Goal: Information Seeking & Learning: Learn about a topic

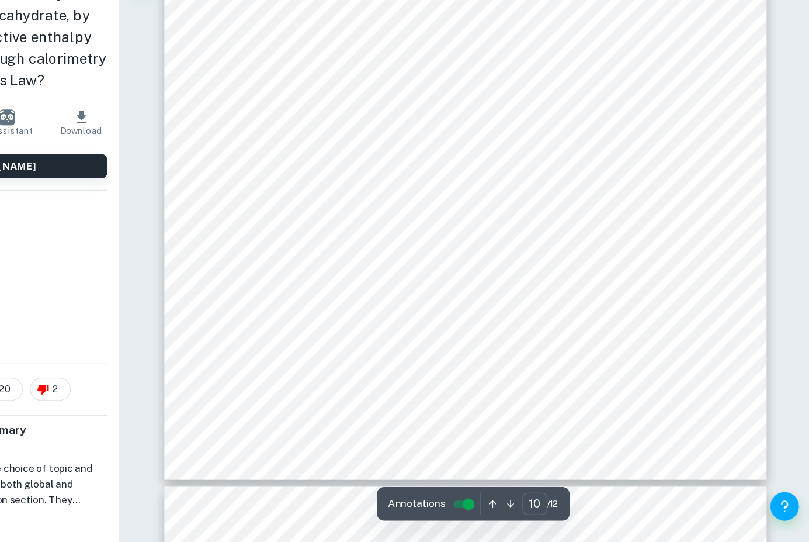
scroll to position [6846, 0]
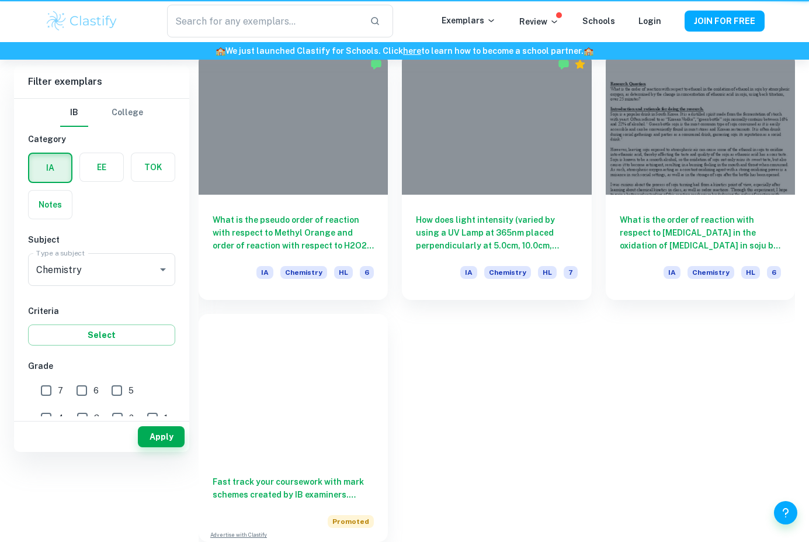
scroll to position [244, 0]
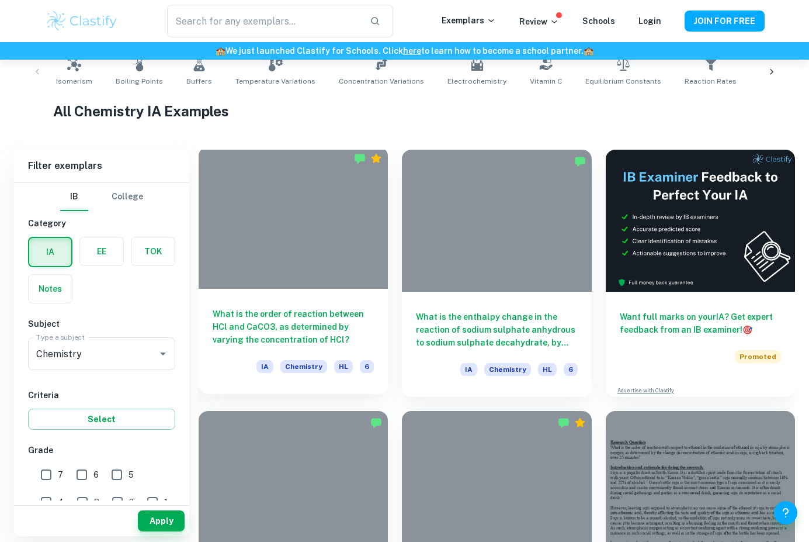
click at [367, 162] on div at bounding box center [368, 158] width 28 height 12
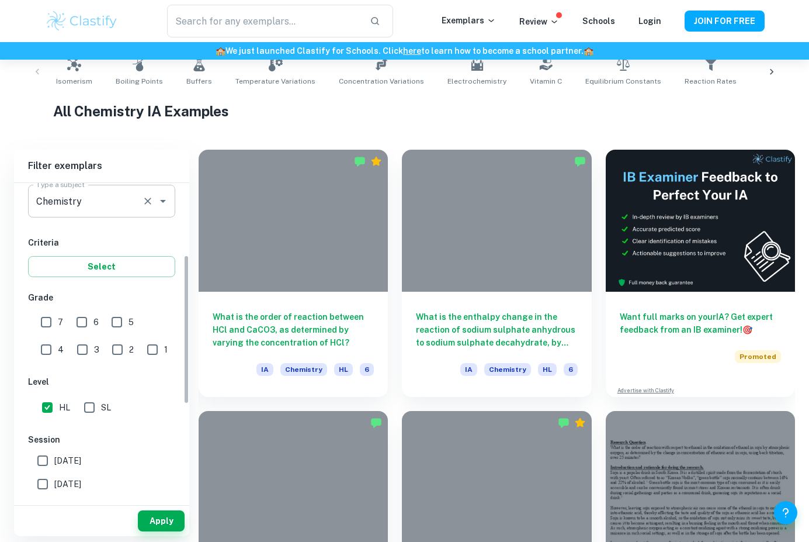
scroll to position [153, 0]
click at [41, 322] on input "7" at bounding box center [45, 321] width 23 height 23
checkbox input "true"
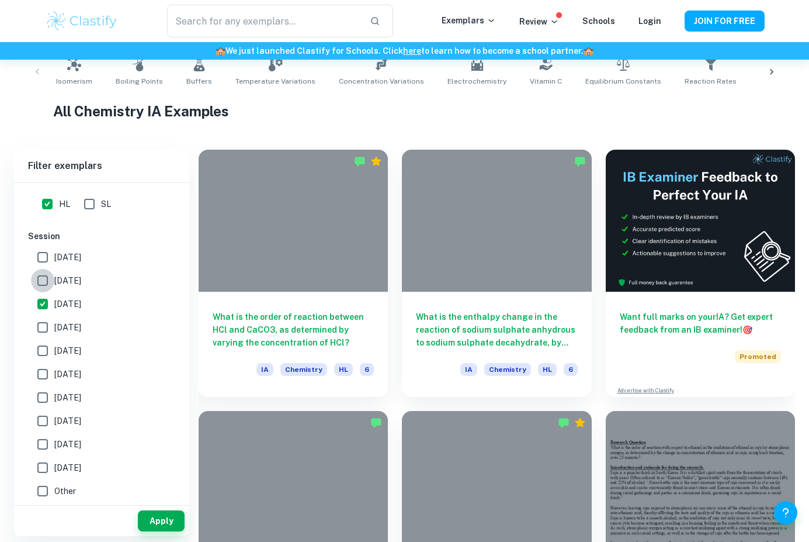
click at [42, 282] on input "[DATE]" at bounding box center [42, 280] width 23 height 23
checkbox input "true"
click at [160, 526] on button "Apply" at bounding box center [161, 520] width 47 height 21
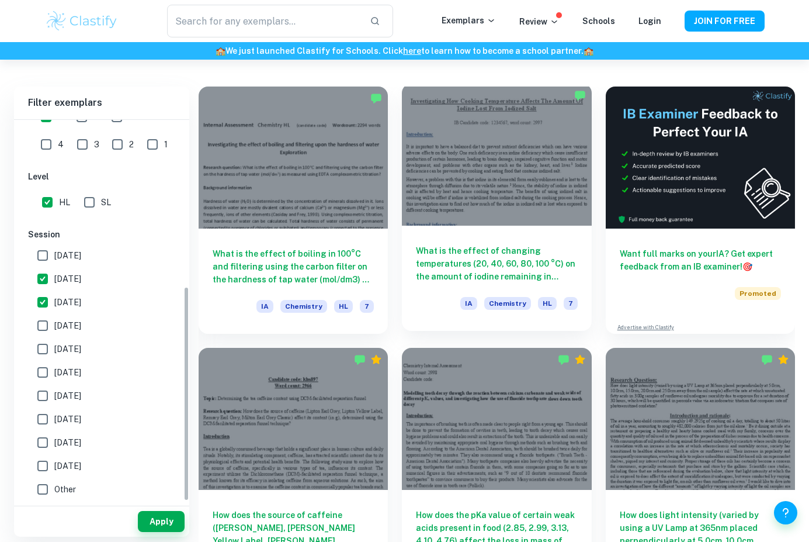
scroll to position [294, 0]
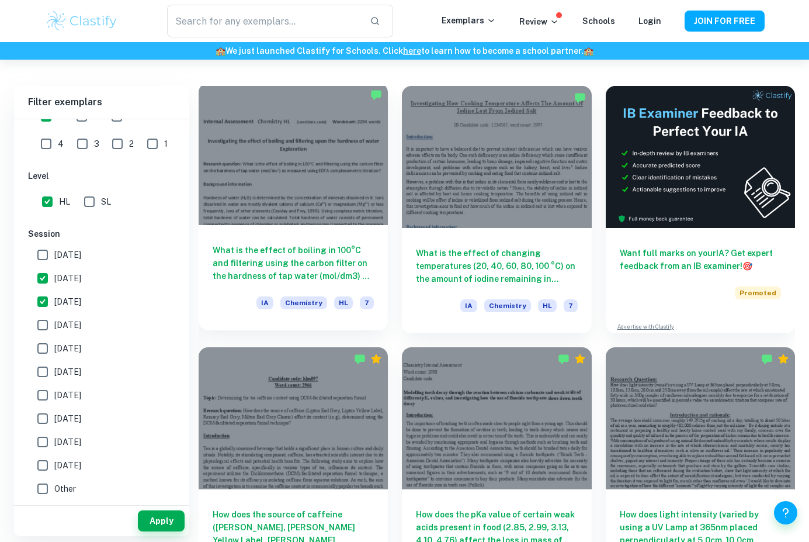
click at [308, 251] on h6 "What is the effect of boiling in 100°C and filtering using the carbon filter on…" at bounding box center [293, 263] width 161 height 39
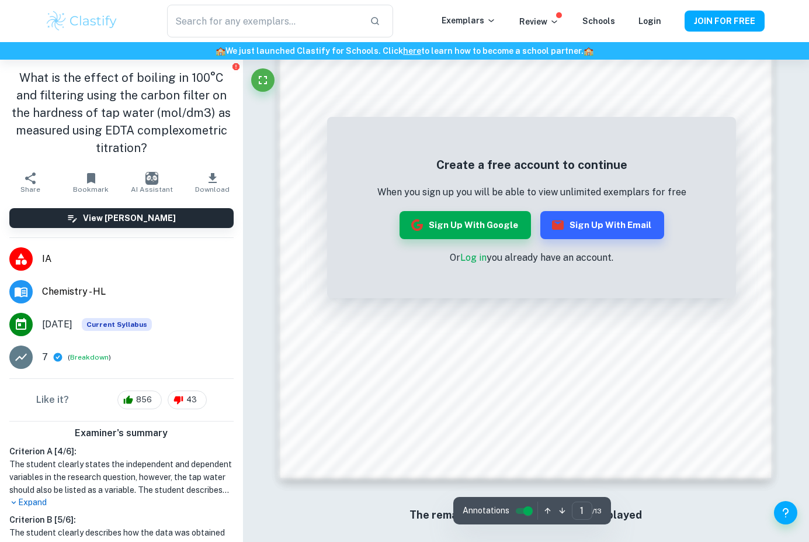
scroll to position [1003, 0]
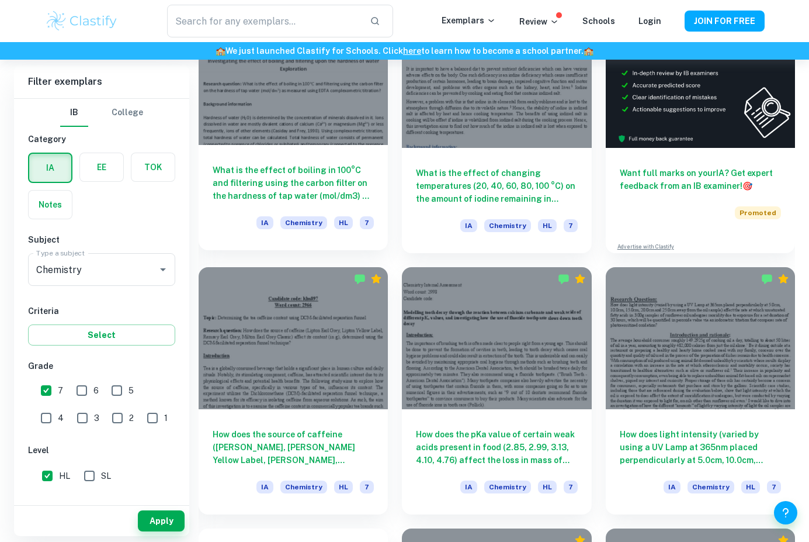
scroll to position [389, 0]
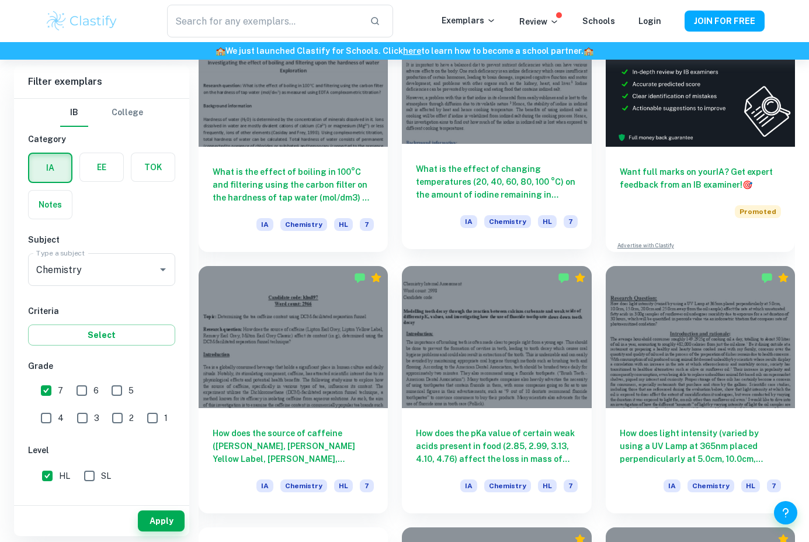
click at [482, 170] on h6 "What is the effect of changing temperatures (20, 40, 60, 80, 100 °C) on the amo…" at bounding box center [496, 181] width 161 height 39
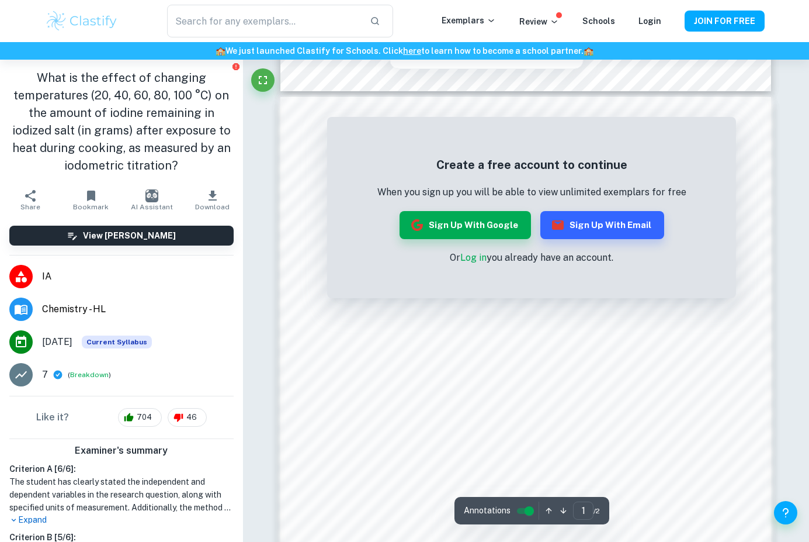
scroll to position [621, 0]
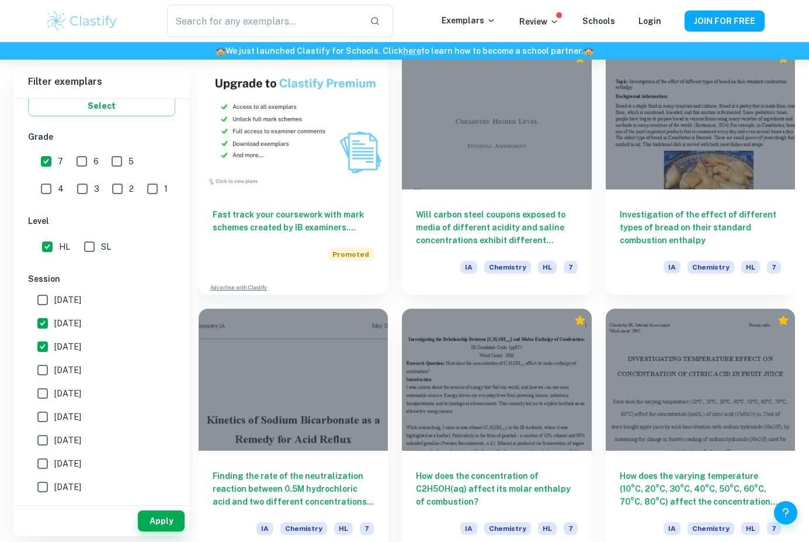
scroll to position [871, 0]
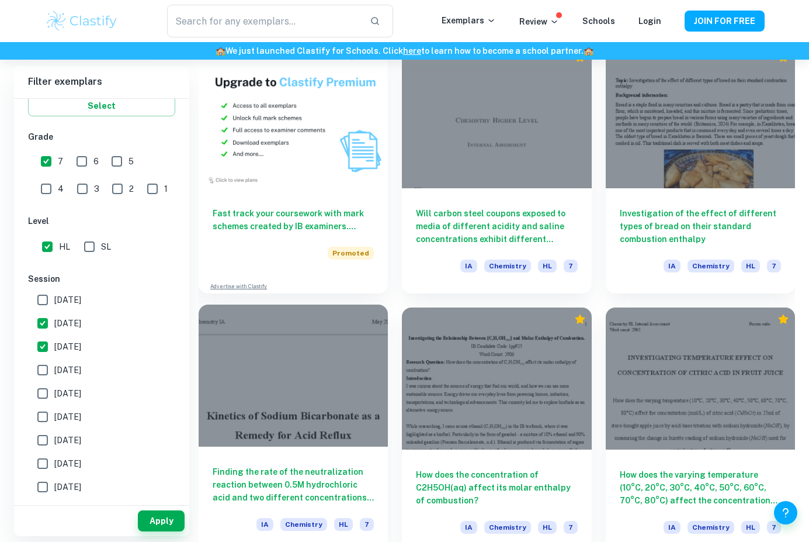
click at [299, 487] on h6 "Finding the rate of the neutralization reaction between 0.5M hydrochloric acid …" at bounding box center [293, 484] width 161 height 39
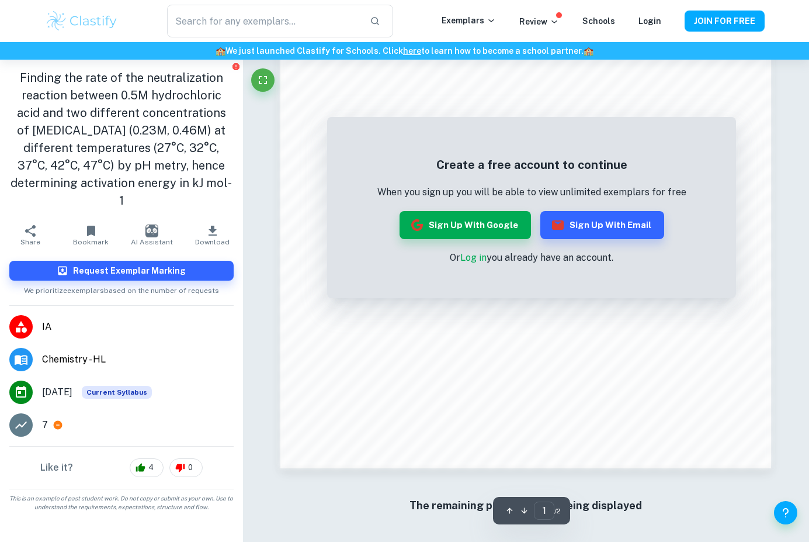
scroll to position [886, 0]
